Goal: Task Accomplishment & Management: Manage account settings

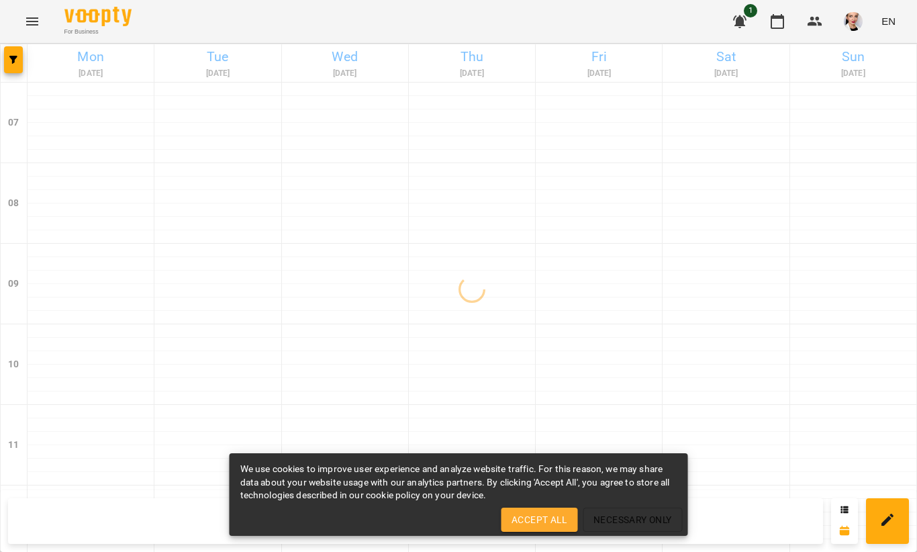
scroll to position [175, 0]
click at [632, 519] on span "Necessary Only" at bounding box center [632, 519] width 79 height 16
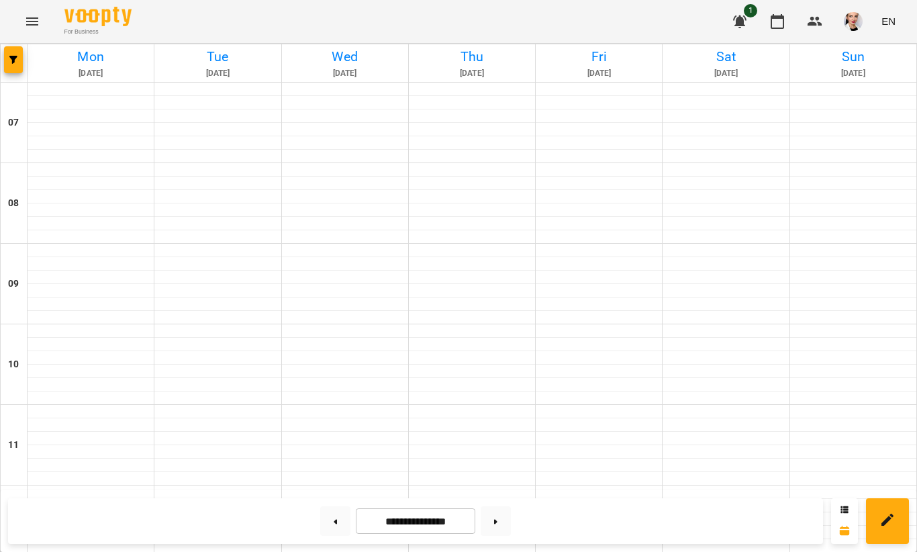
scroll to position [813, 0]
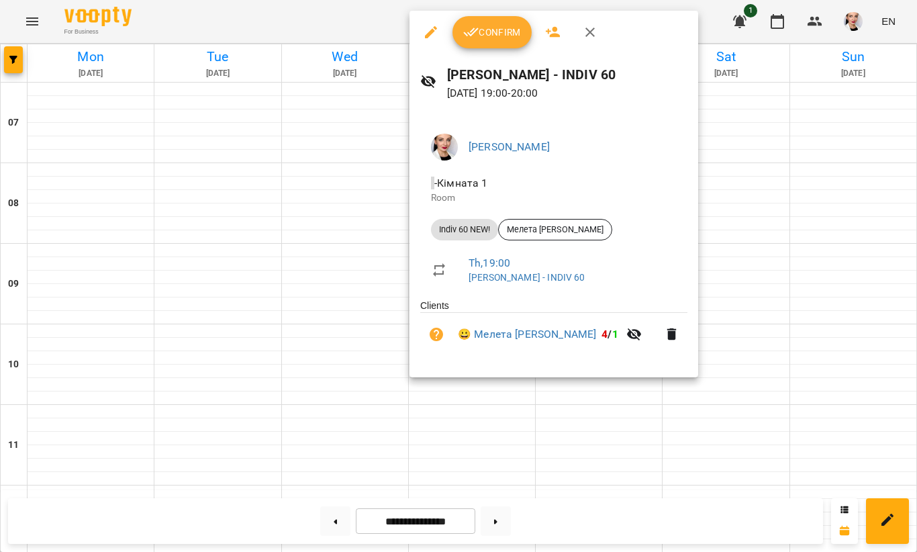
click at [491, 37] on span "Confirm" at bounding box center [492, 32] width 58 height 16
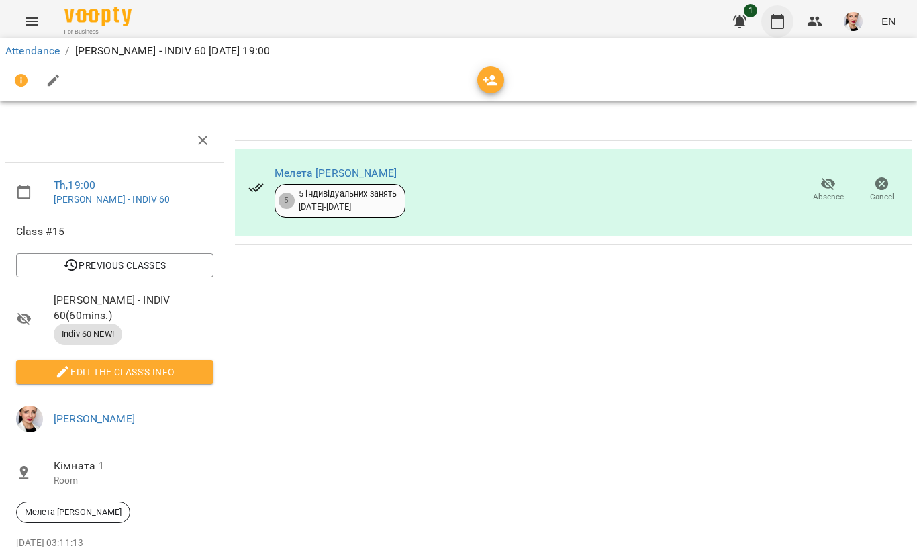
click at [783, 29] on icon "button" at bounding box center [777, 21] width 16 height 16
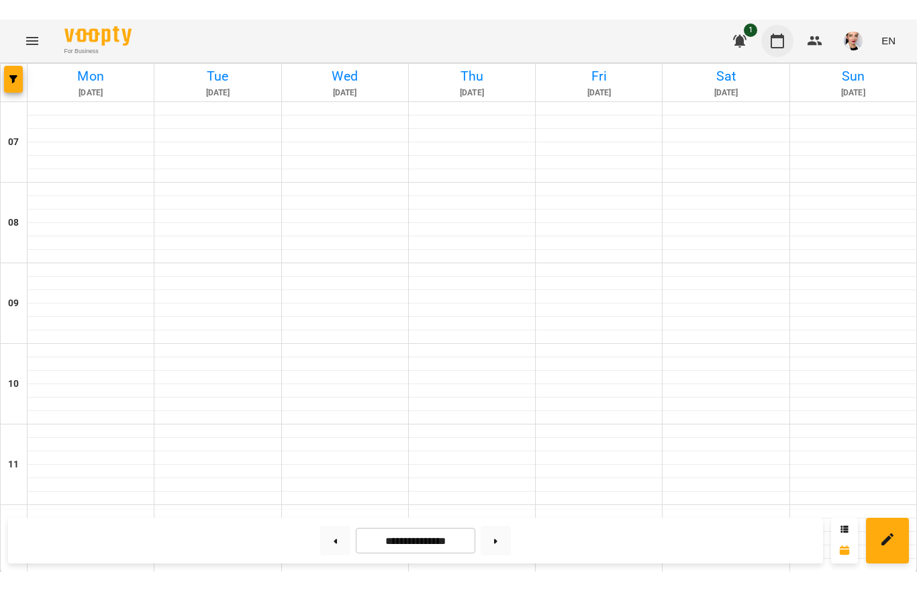
scroll to position [773, 0]
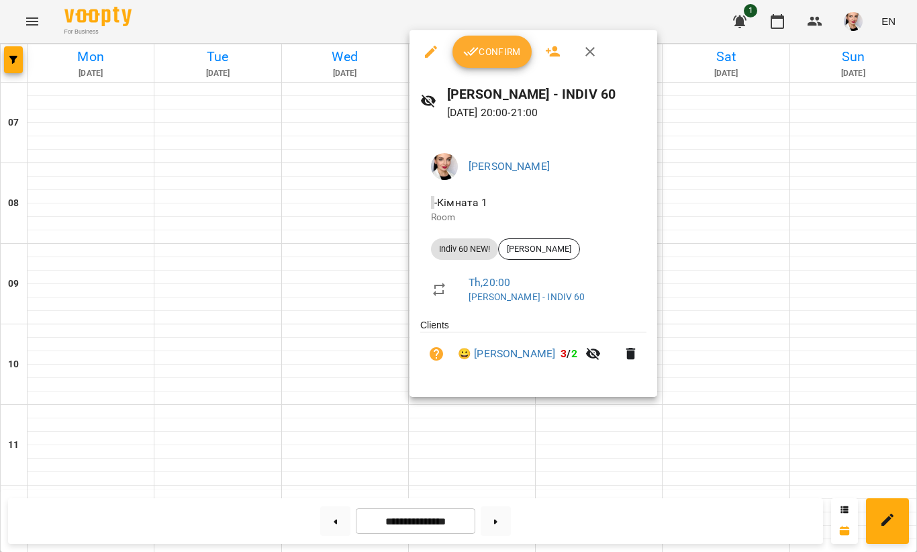
click at [497, 53] on span "Confirm" at bounding box center [492, 52] width 58 height 16
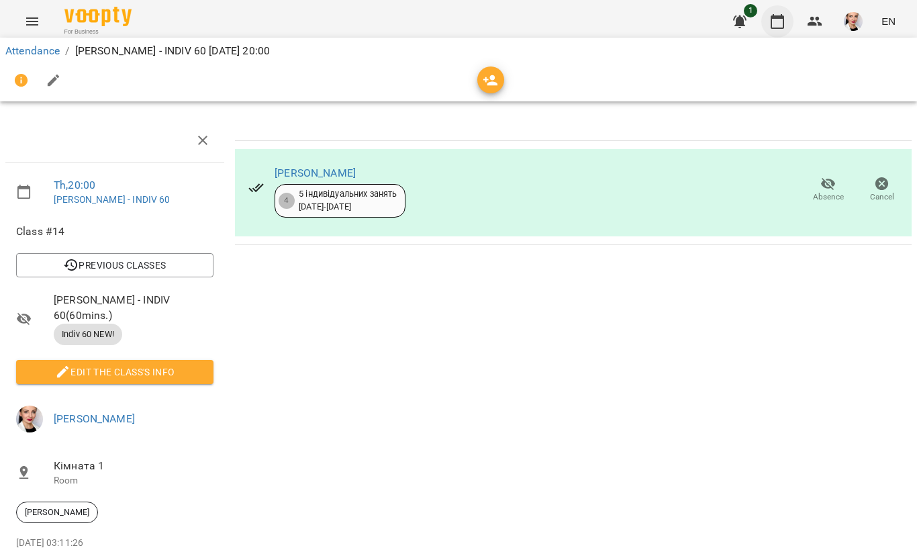
click at [787, 27] on button "button" at bounding box center [777, 21] width 32 height 32
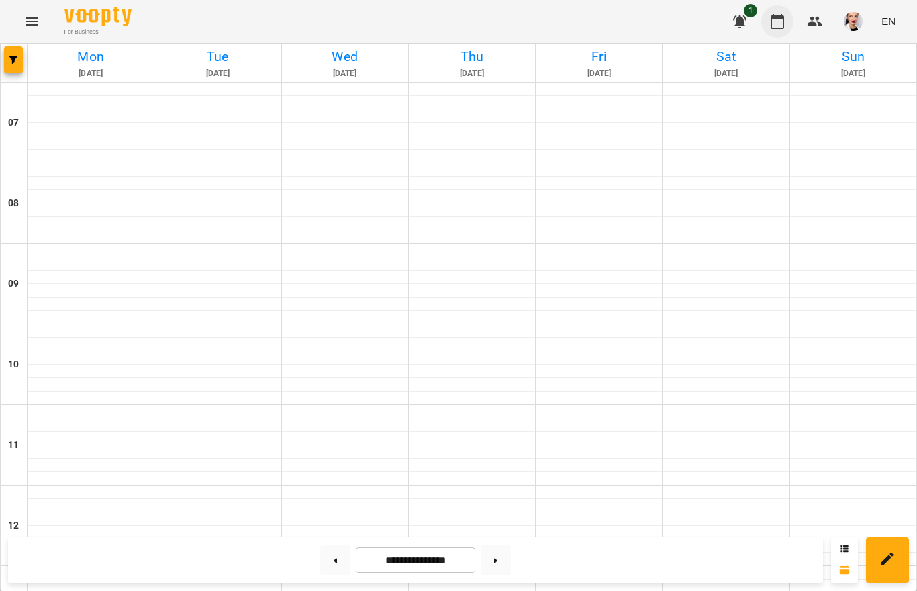
scroll to position [707, 0]
